Goal: Check status: Check status

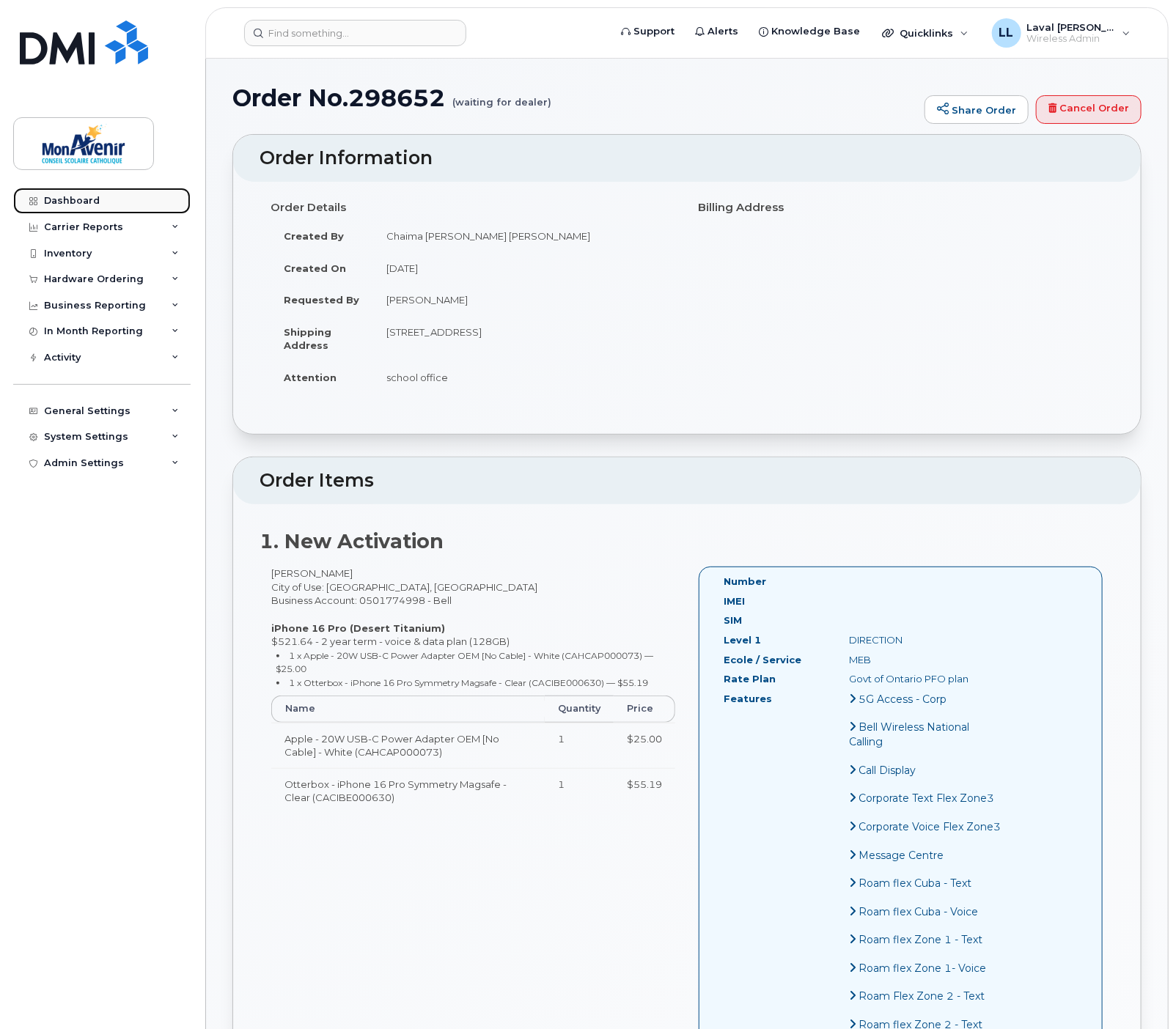
click at [79, 196] on div "Dashboard" at bounding box center [71, 200] width 56 height 12
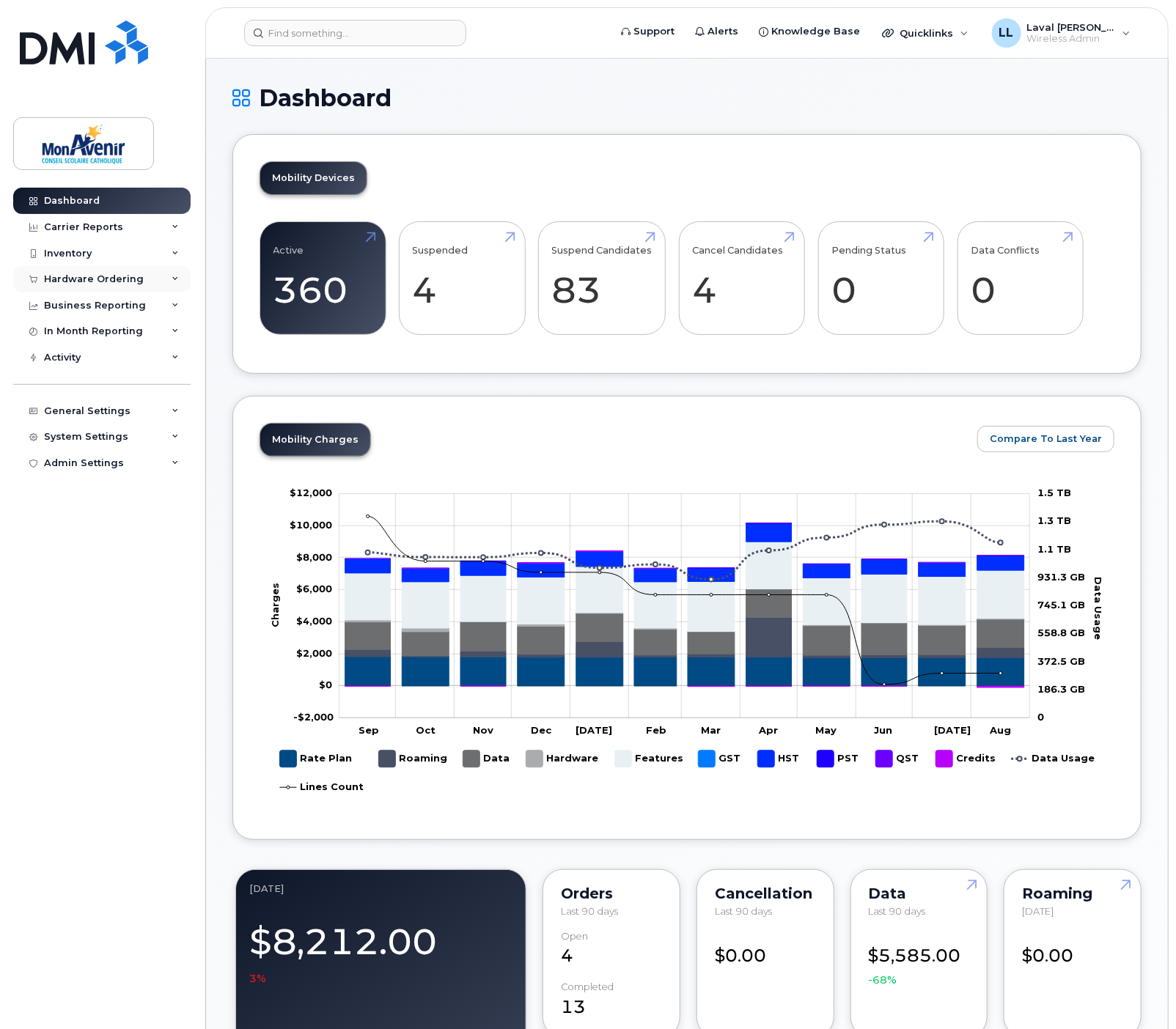
click at [79, 277] on div "Hardware Ordering" at bounding box center [93, 279] width 99 height 12
click at [75, 328] on div "Orders" at bounding box center [69, 334] width 36 height 13
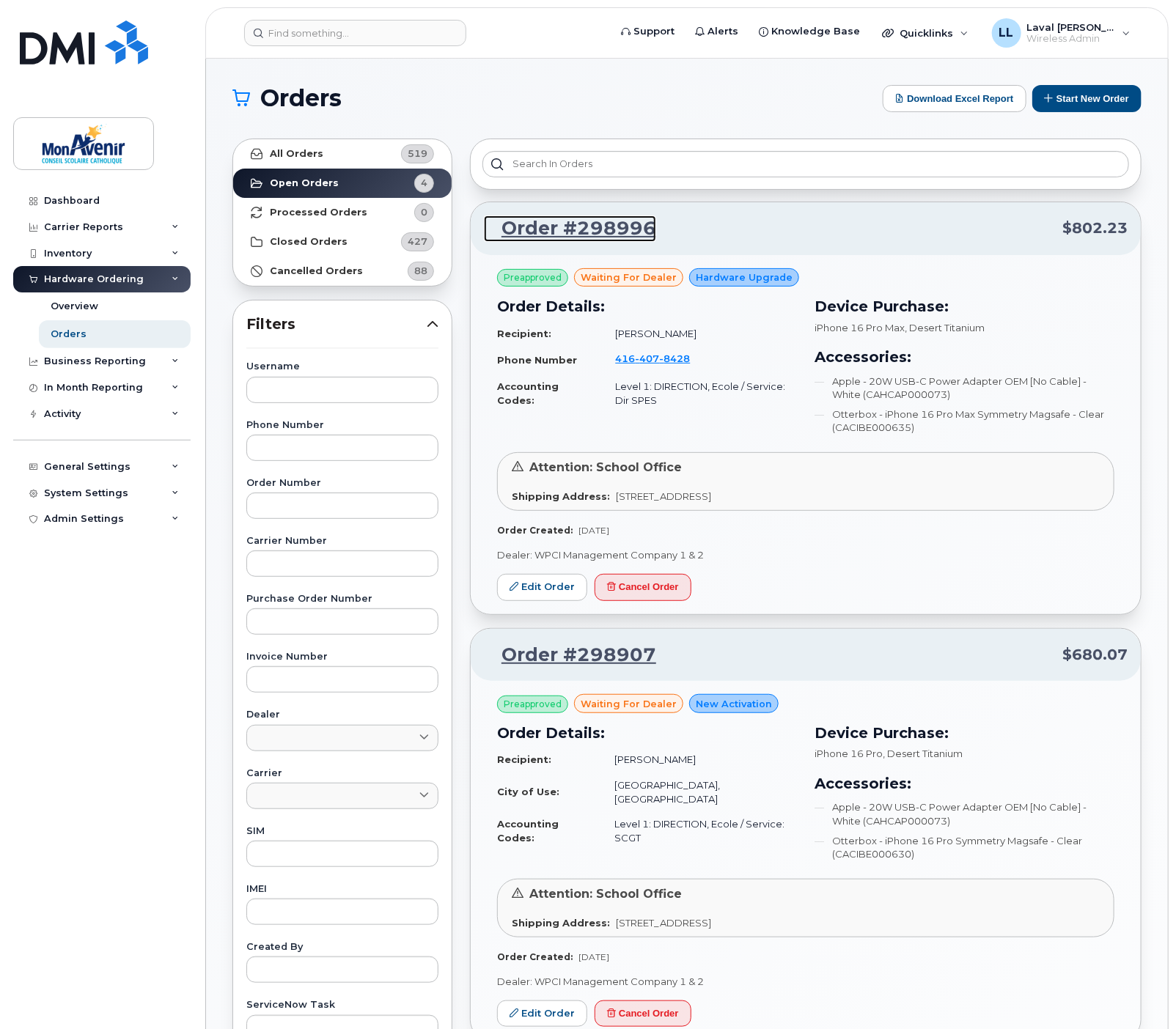
click at [573, 230] on link "Order #298996" at bounding box center [570, 228] width 173 height 26
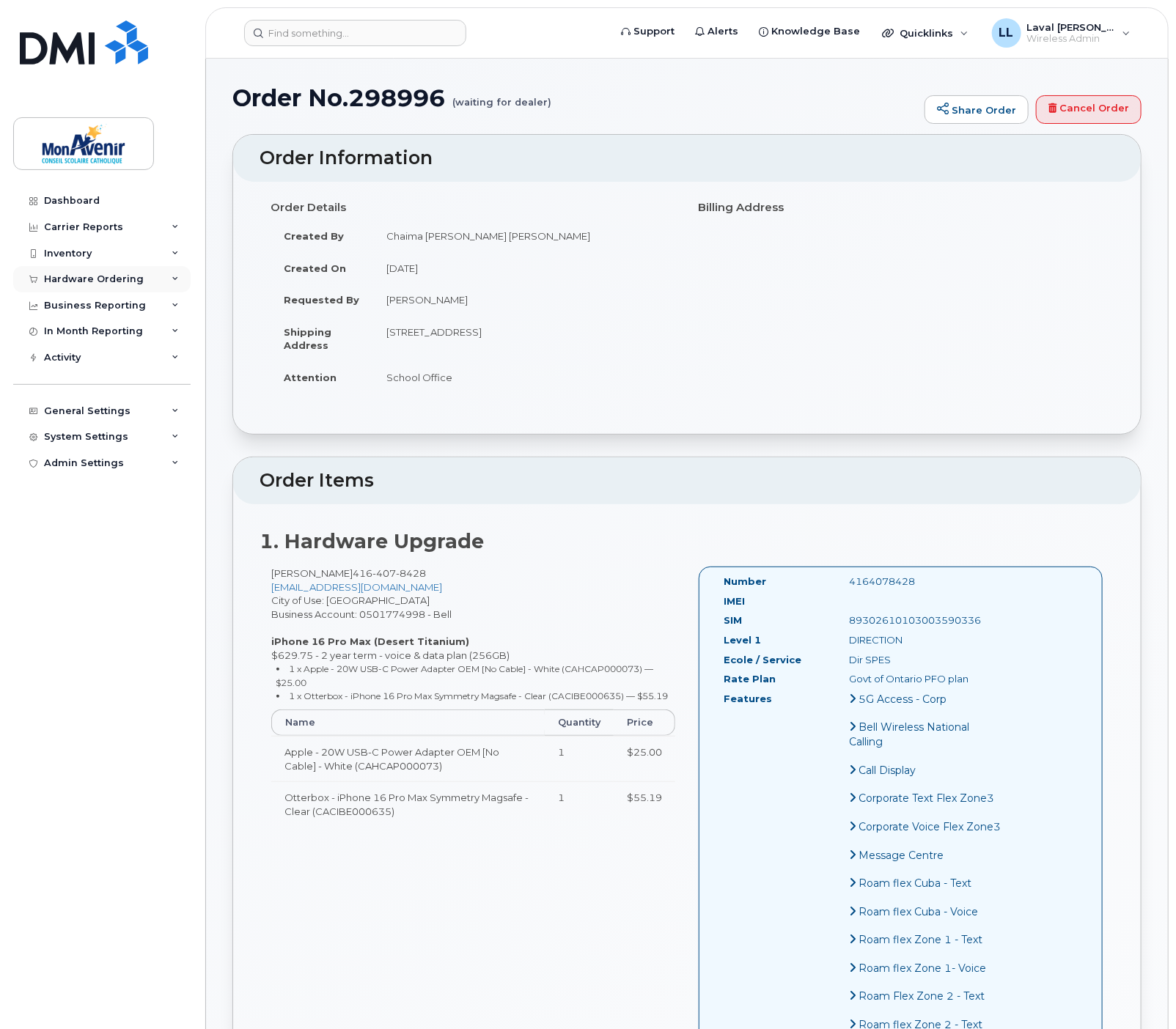
click at [97, 281] on div "Hardware Ordering" at bounding box center [93, 279] width 99 height 12
click at [74, 331] on div "Orders" at bounding box center [69, 334] width 36 height 13
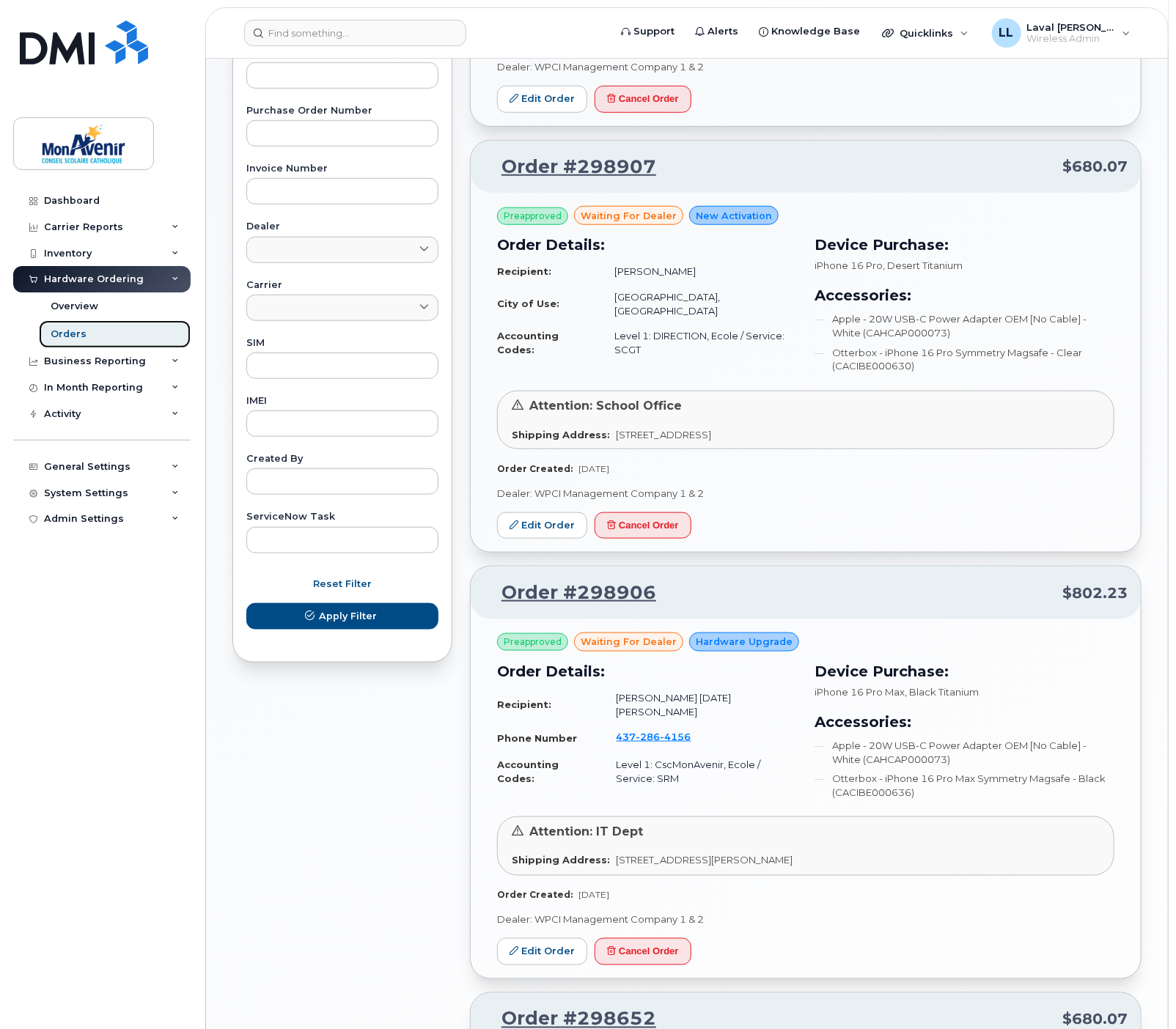
scroll to position [733, 0]
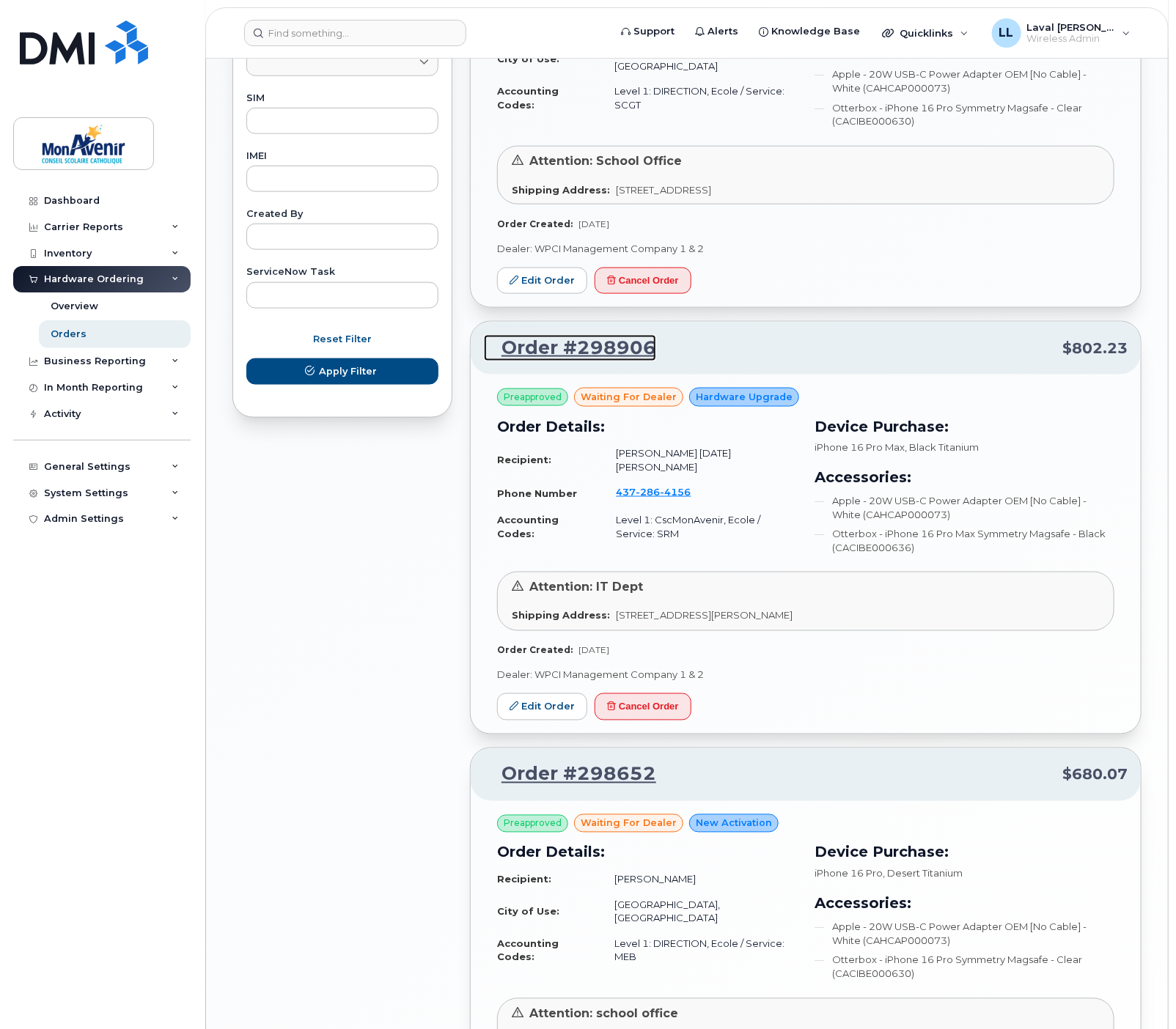
click at [556, 341] on link "Order #298906" at bounding box center [570, 348] width 173 height 26
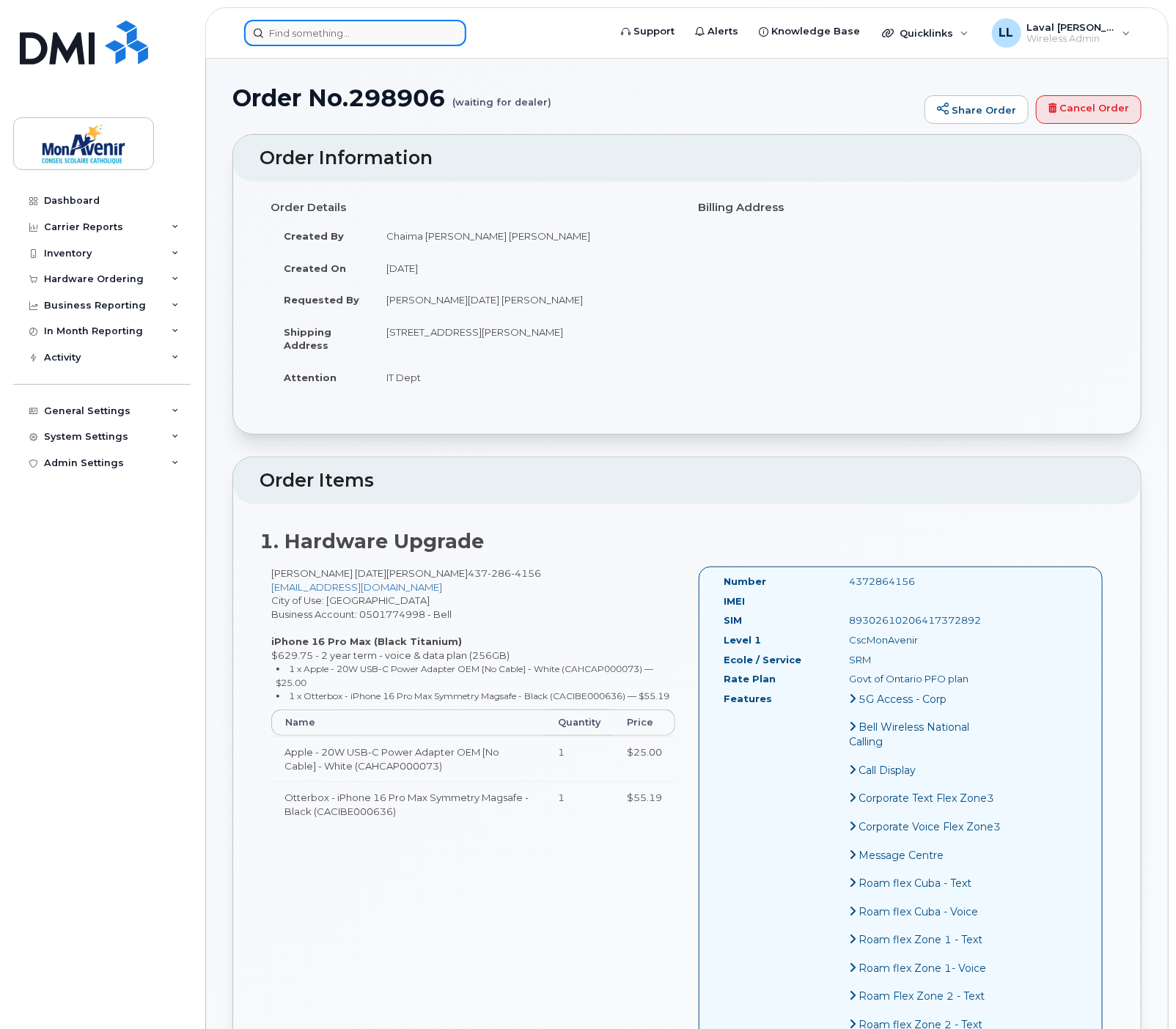
click at [287, 32] on input at bounding box center [355, 32] width 222 height 26
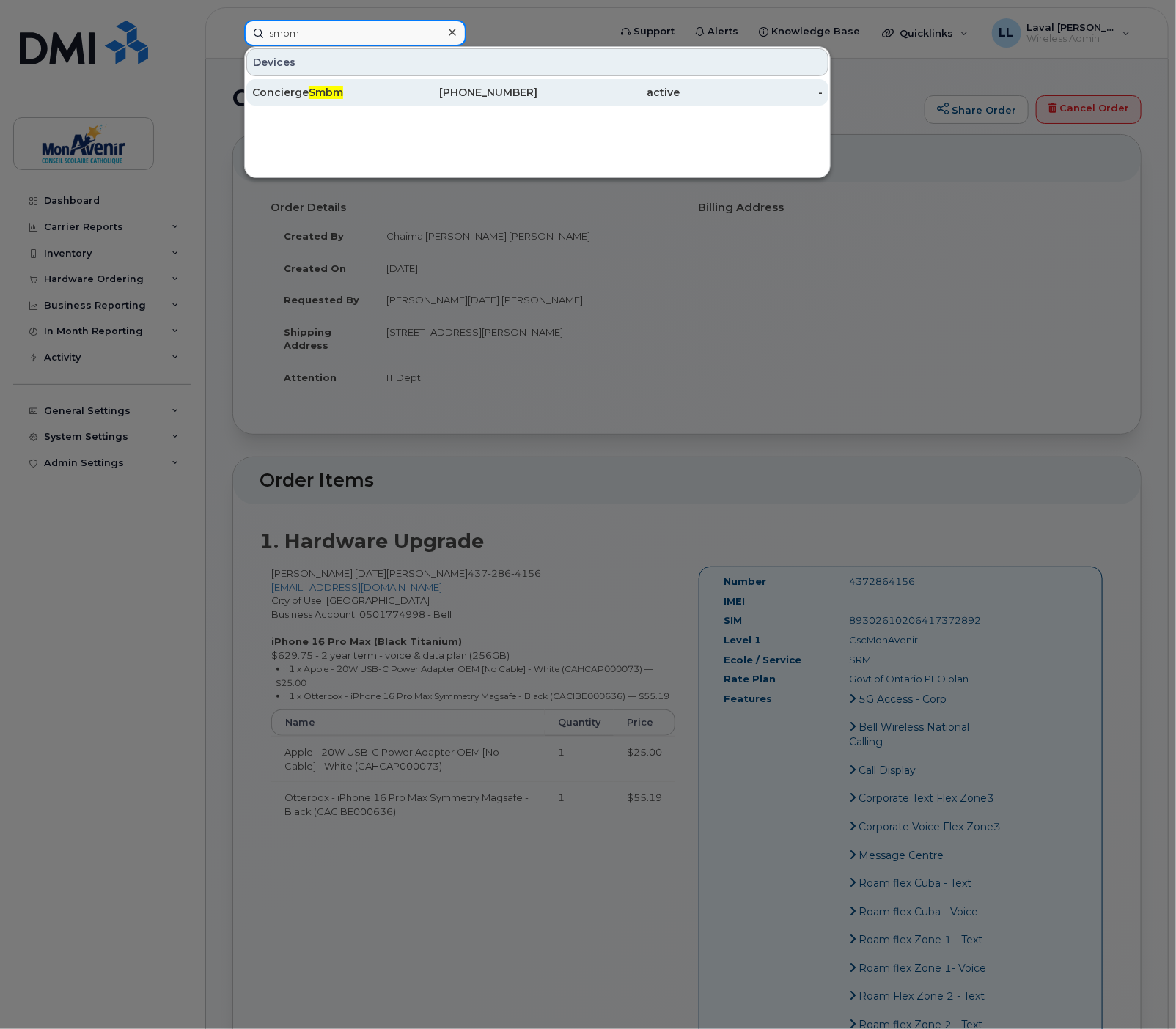
type input "smbm"
click at [284, 90] on div "Concierge Smbm" at bounding box center [324, 93] width 143 height 15
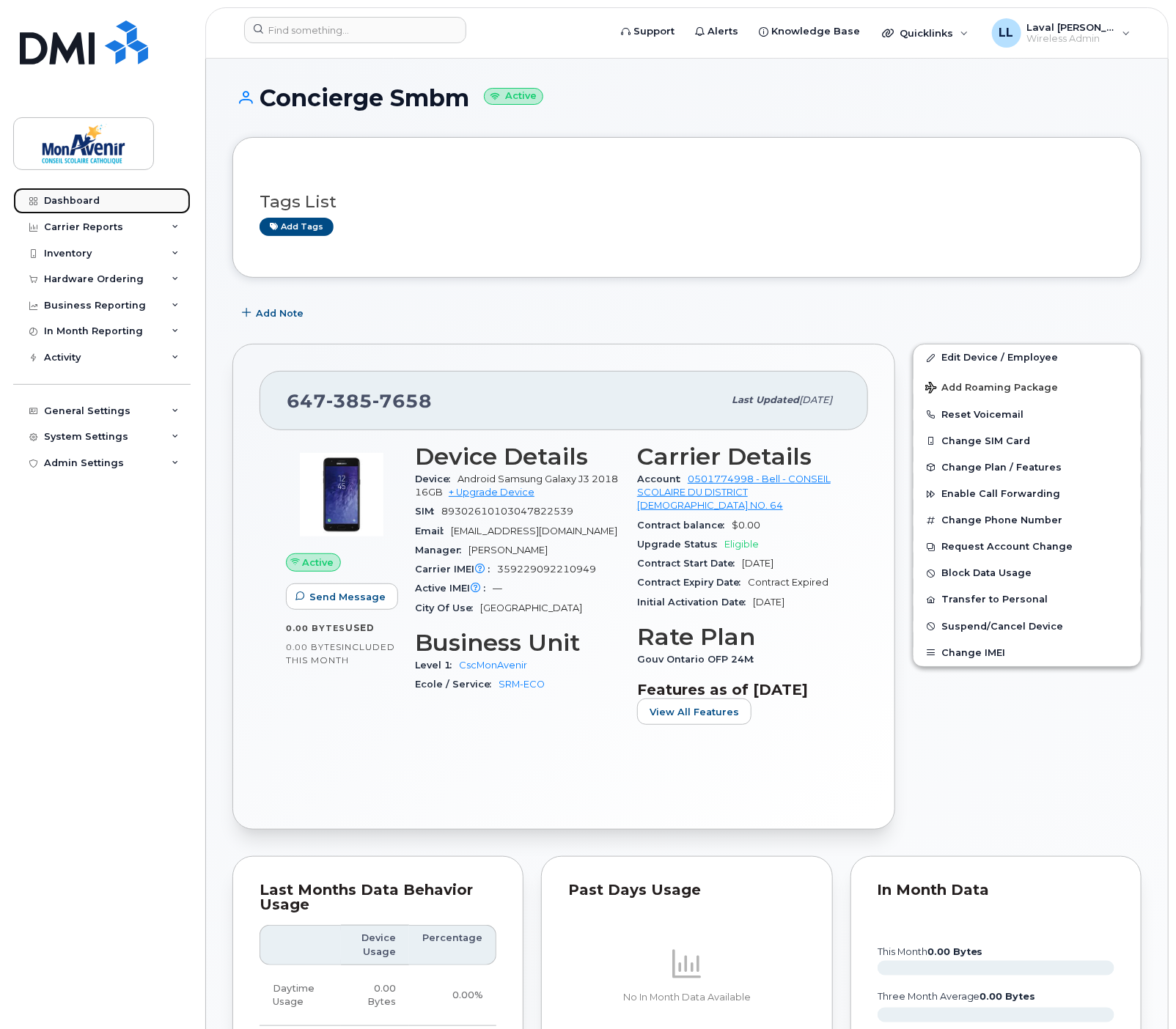
click at [82, 201] on div "Dashboard" at bounding box center [71, 200] width 56 height 12
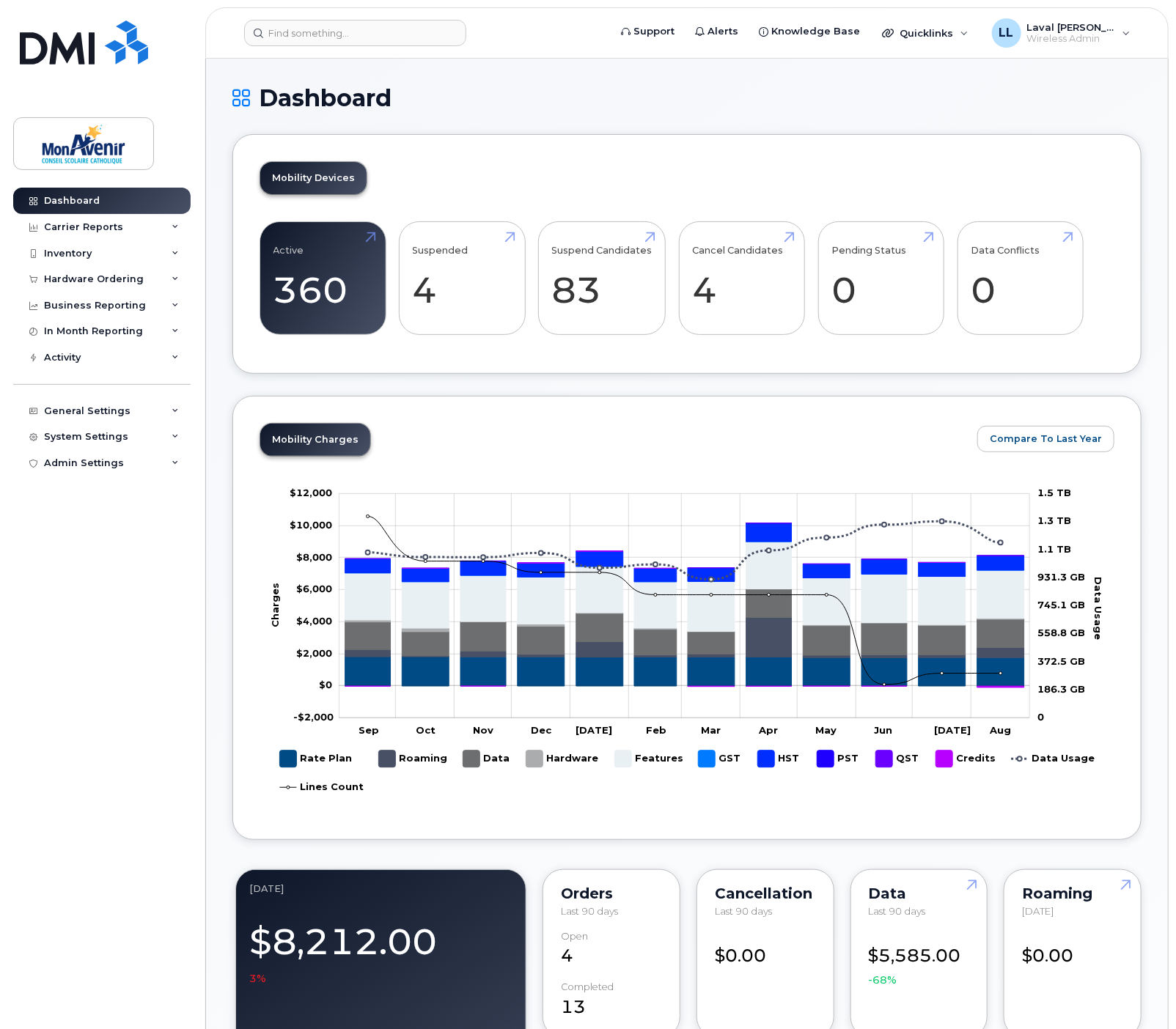
scroll to position [82, 0]
